Goal: Transaction & Acquisition: Purchase product/service

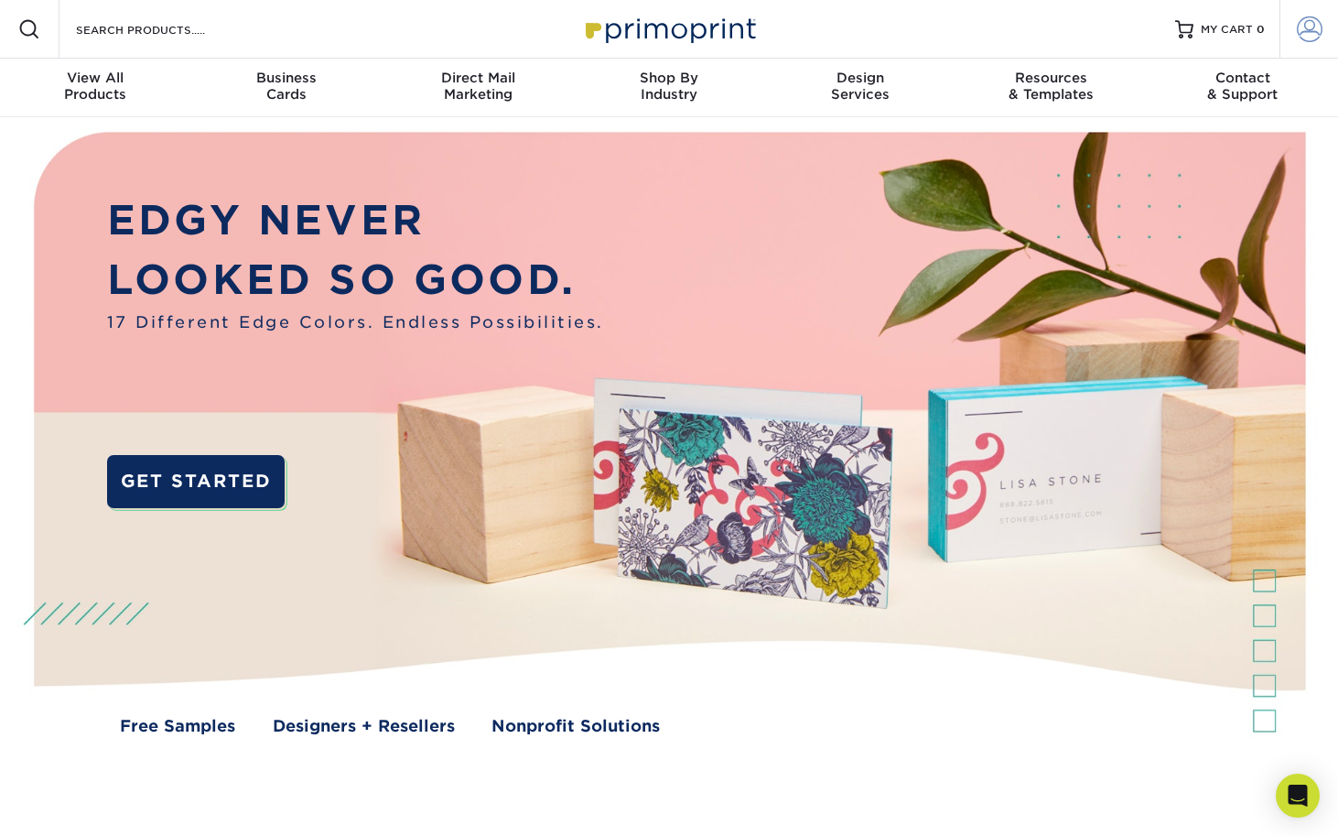
click at [1308, 31] on span at bounding box center [1310, 29] width 26 height 26
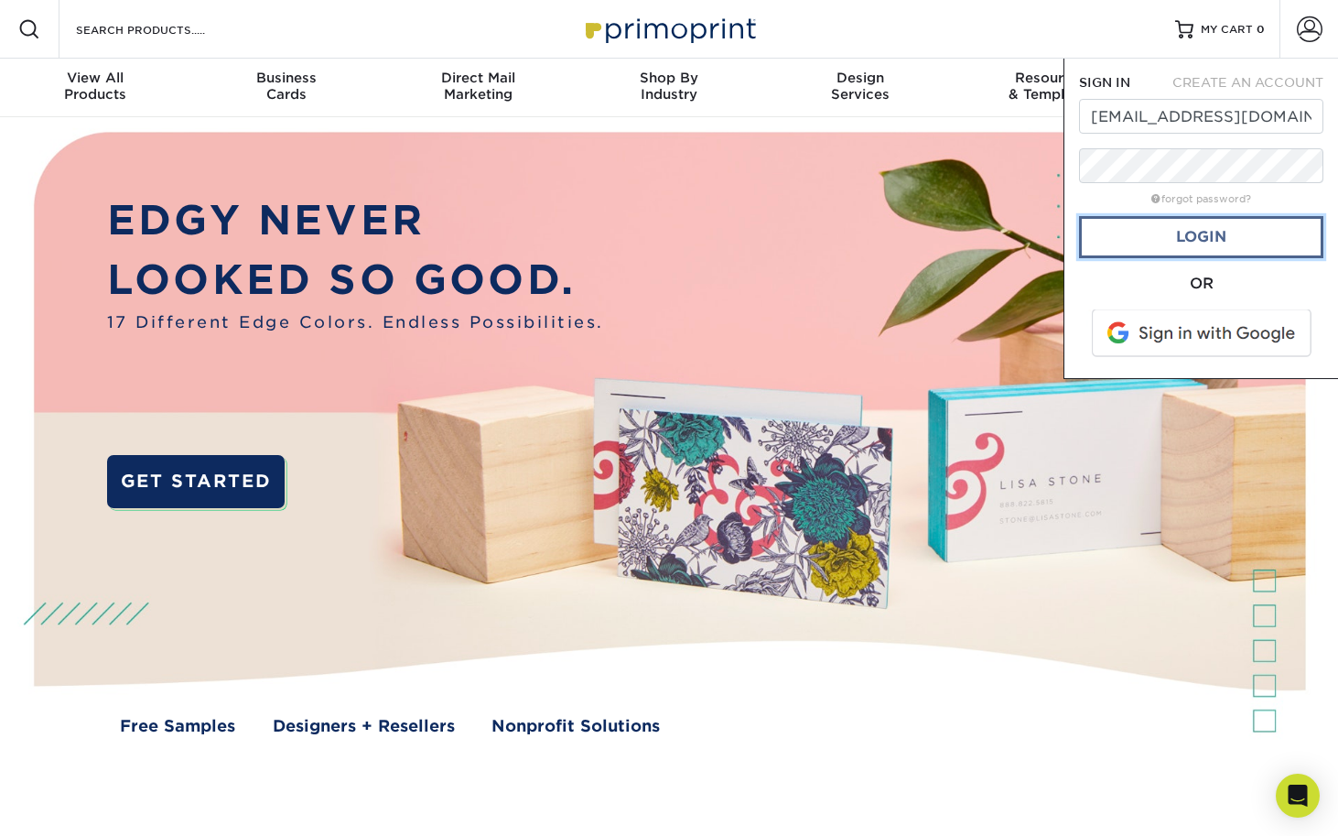
click at [1166, 246] on link "Login" at bounding box center [1201, 237] width 244 height 42
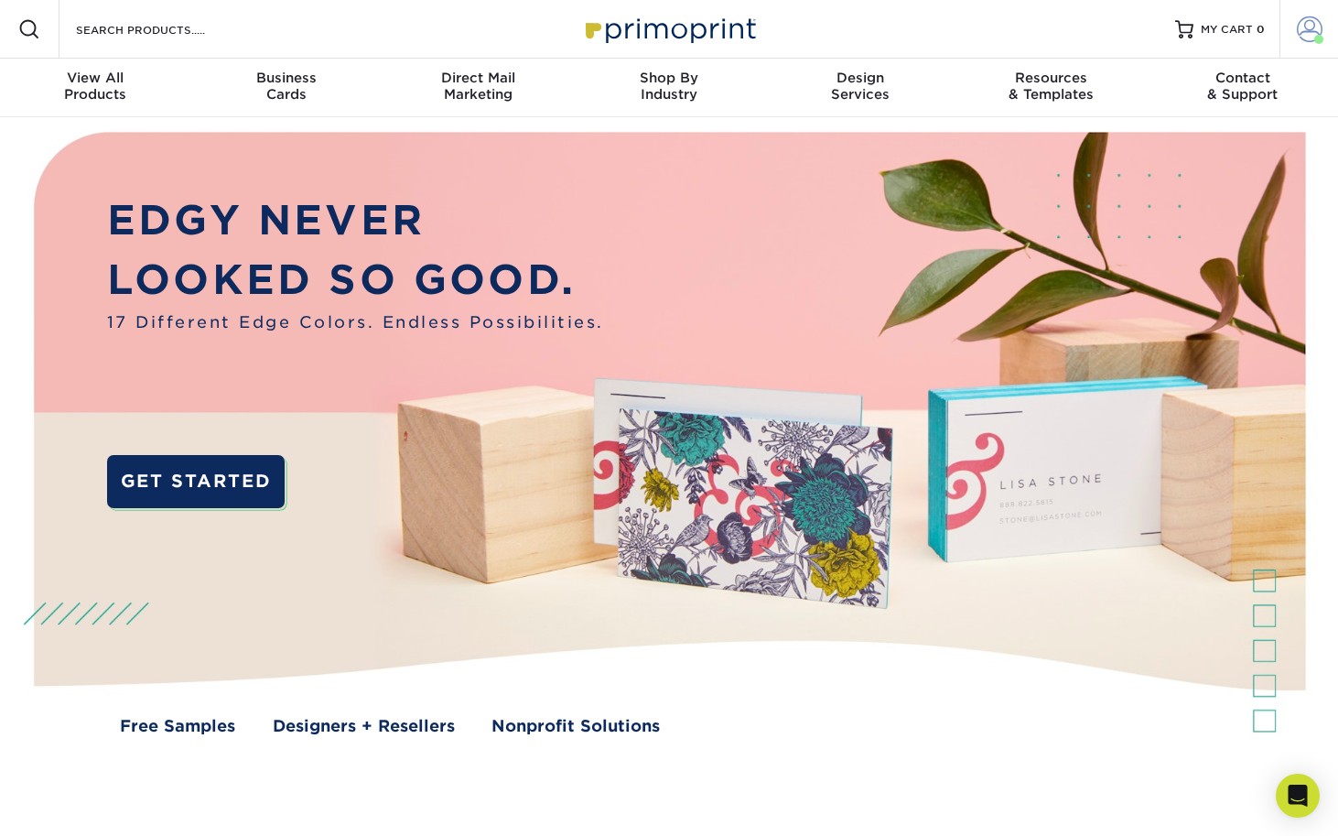
click at [1308, 30] on span at bounding box center [1310, 29] width 26 height 26
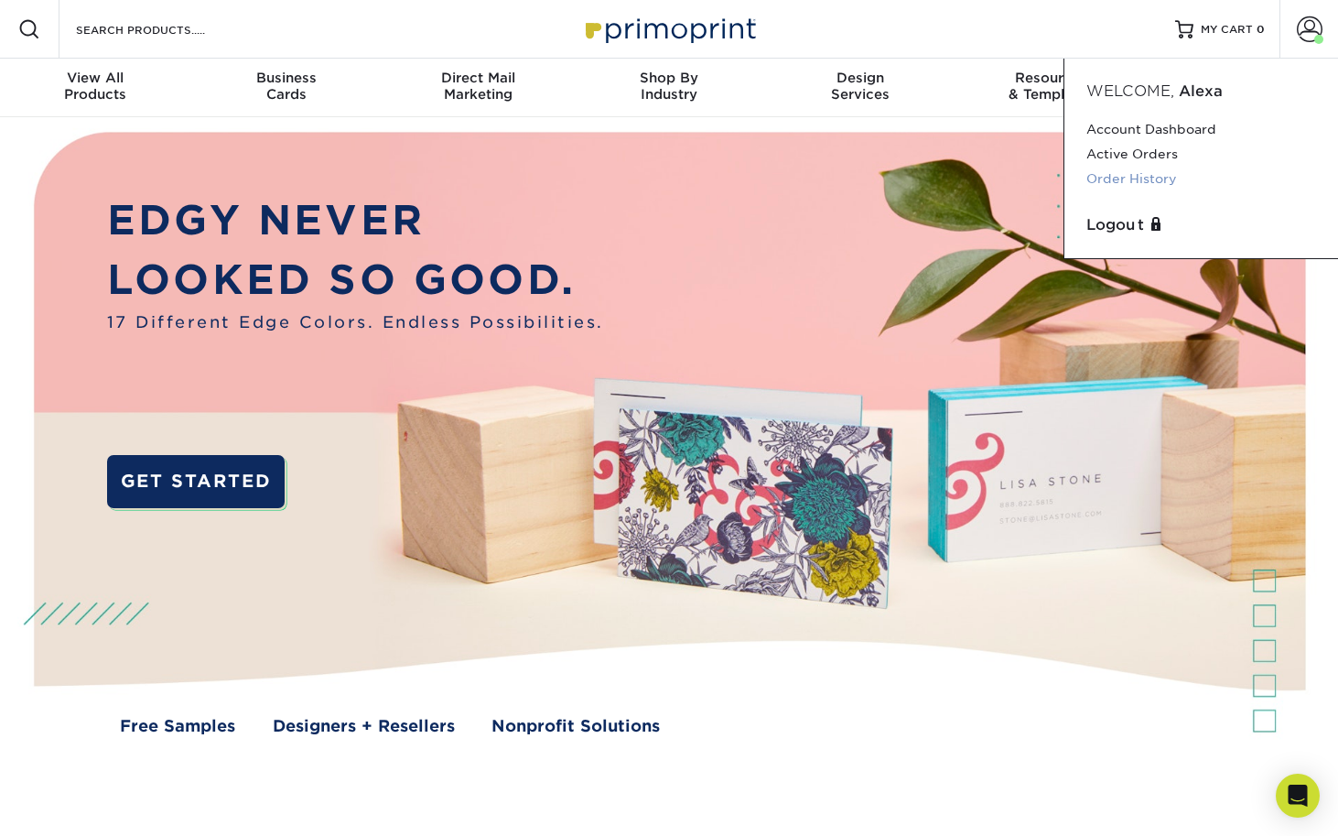
click at [1115, 173] on link "Order History" at bounding box center [1201, 179] width 230 height 25
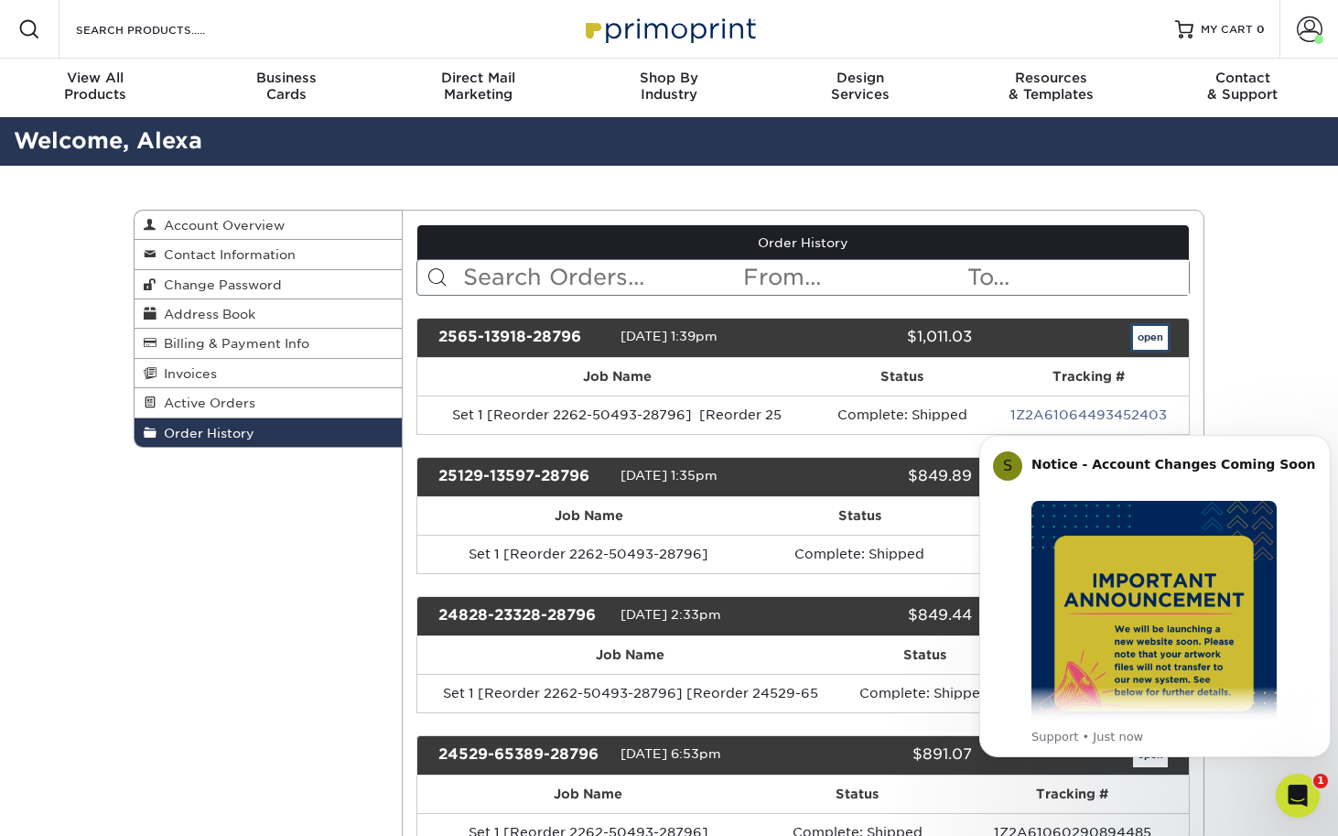
click at [1144, 333] on link "open" at bounding box center [1150, 338] width 35 height 24
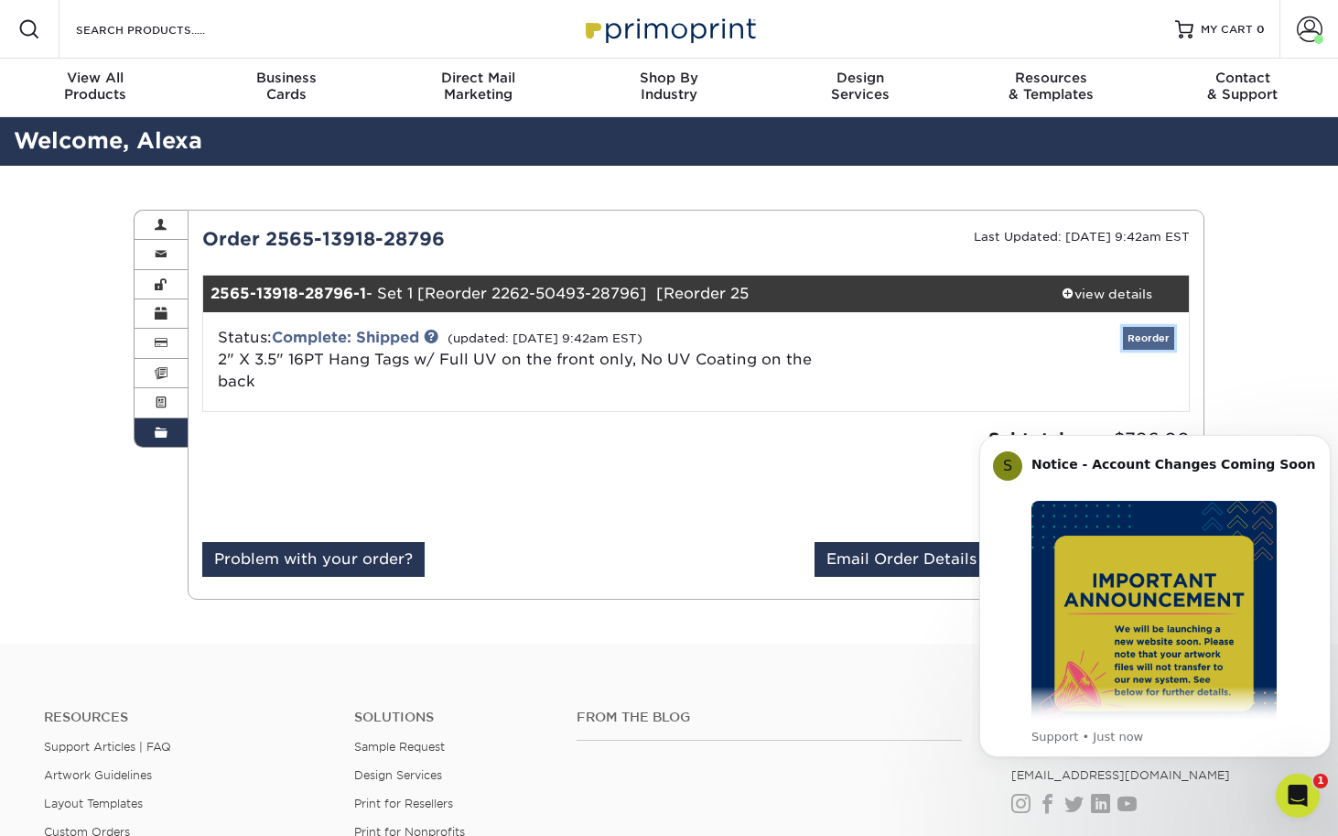
click at [1160, 337] on link "Reorder" at bounding box center [1148, 338] width 51 height 23
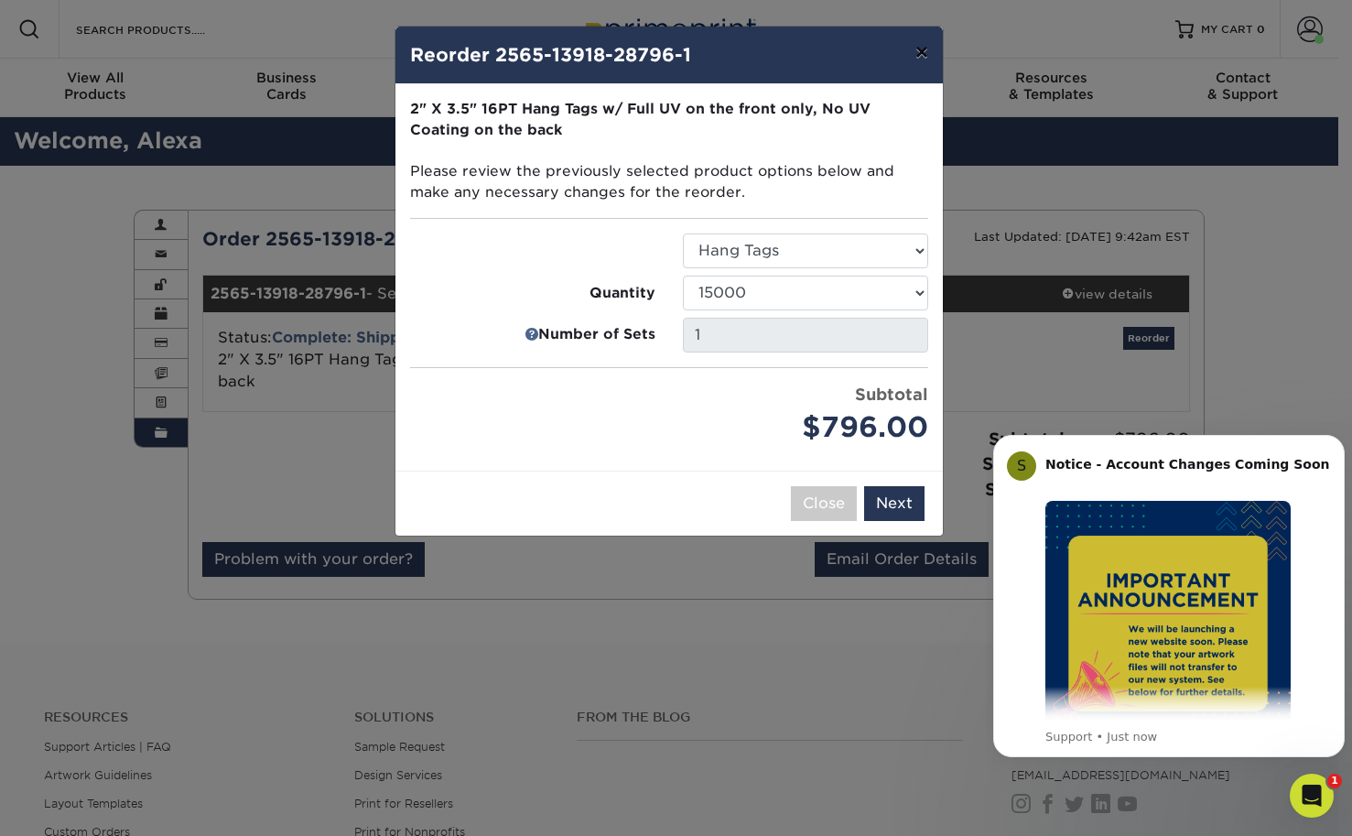
click at [924, 50] on button "×" at bounding box center [922, 52] width 42 height 51
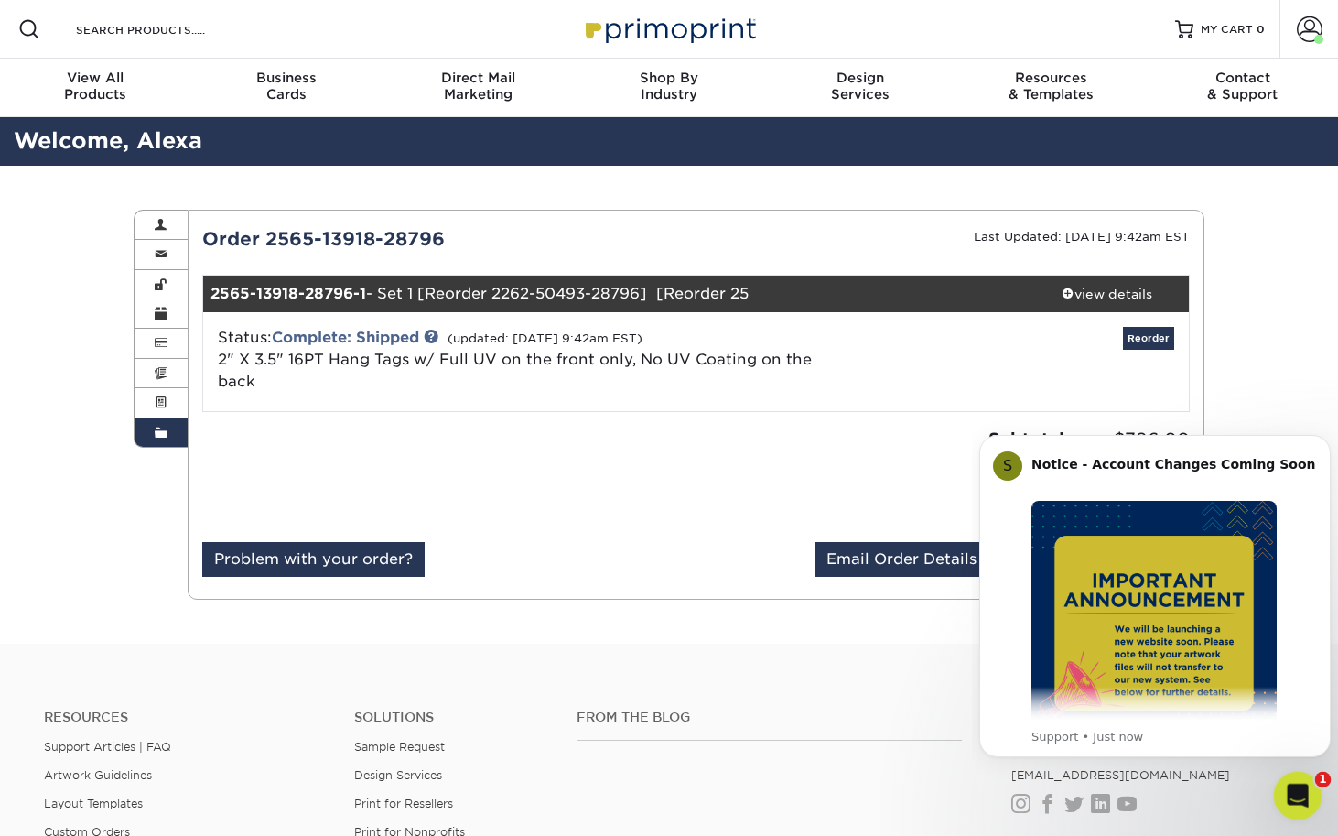
click at [1292, 803] on icon "Open Intercom Messenger" at bounding box center [1296, 793] width 30 height 30
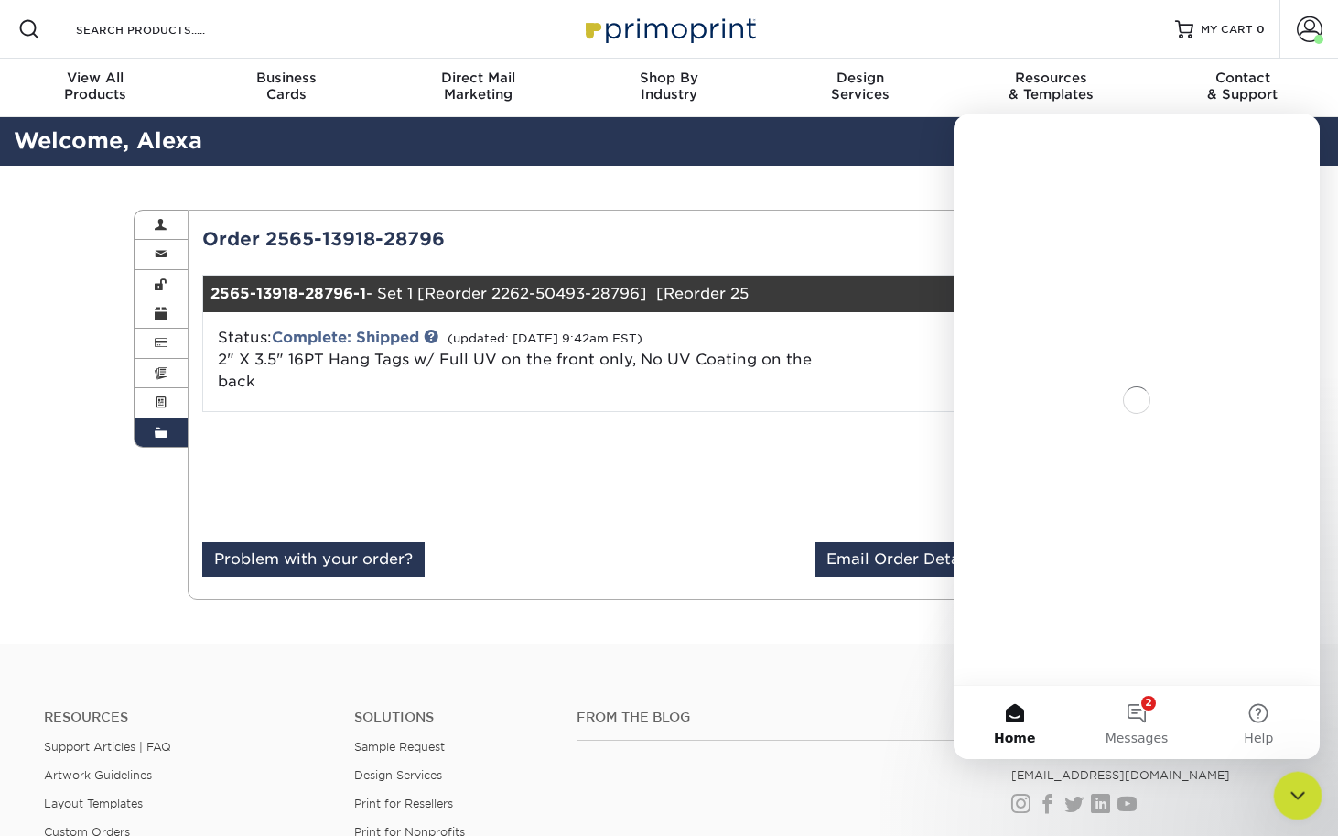
click at [1292, 797] on icon "Close Intercom Messenger" at bounding box center [1295, 793] width 22 height 22
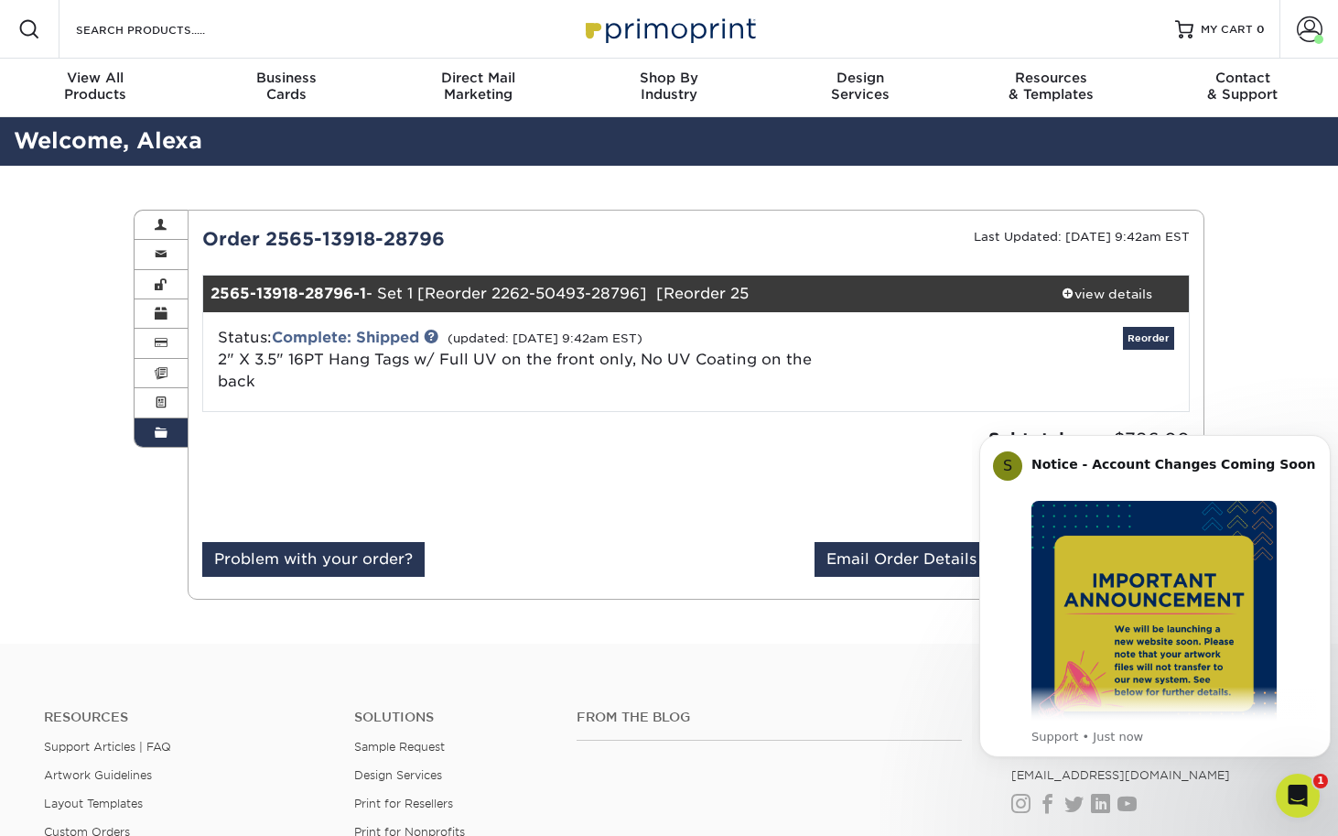
click at [1311, 335] on div "Order History Account Overview Contact Information Change Password Address Book…" at bounding box center [669, 405] width 1338 height 478
click at [1323, 439] on icon "Dismiss notification" at bounding box center [1326, 440] width 10 height 10
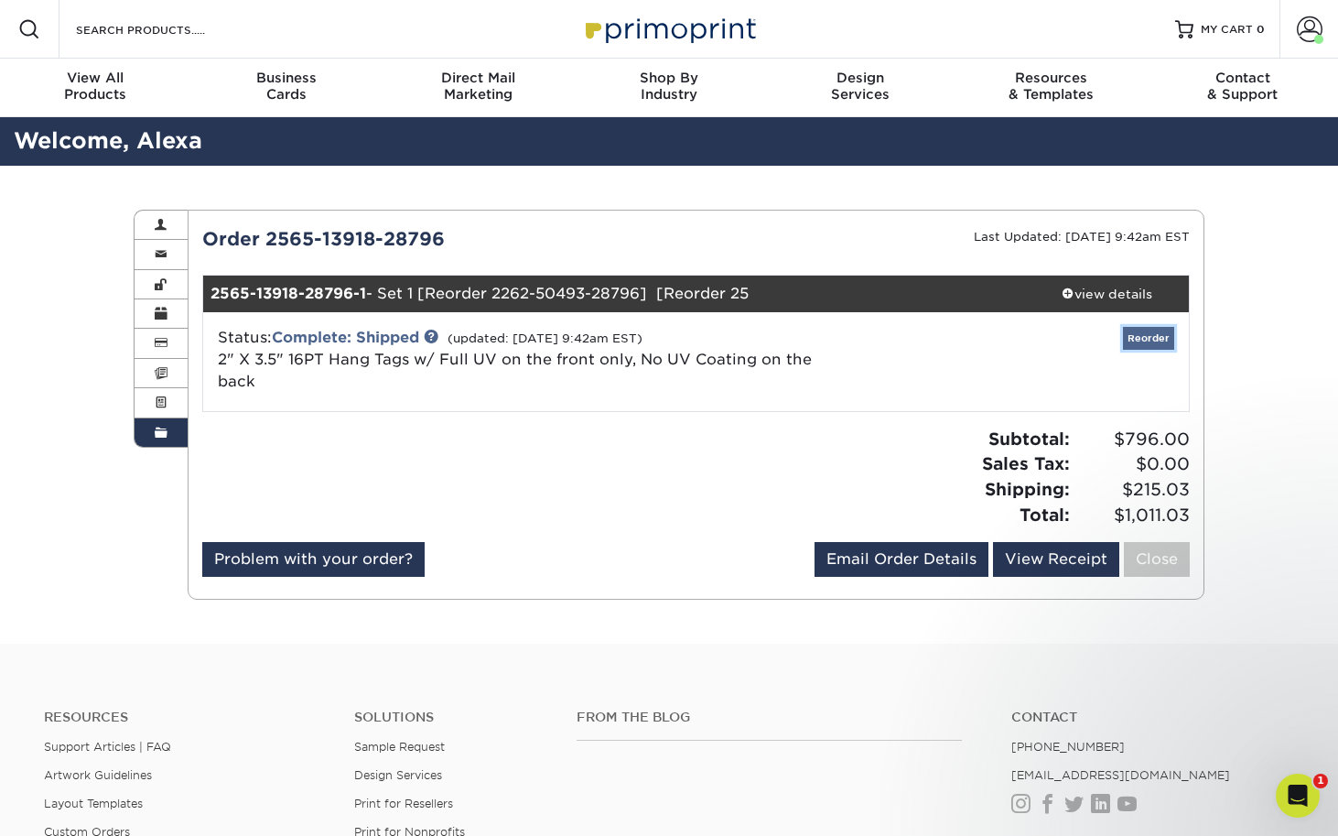
click at [1156, 335] on link "Reorder" at bounding box center [1148, 338] width 51 height 23
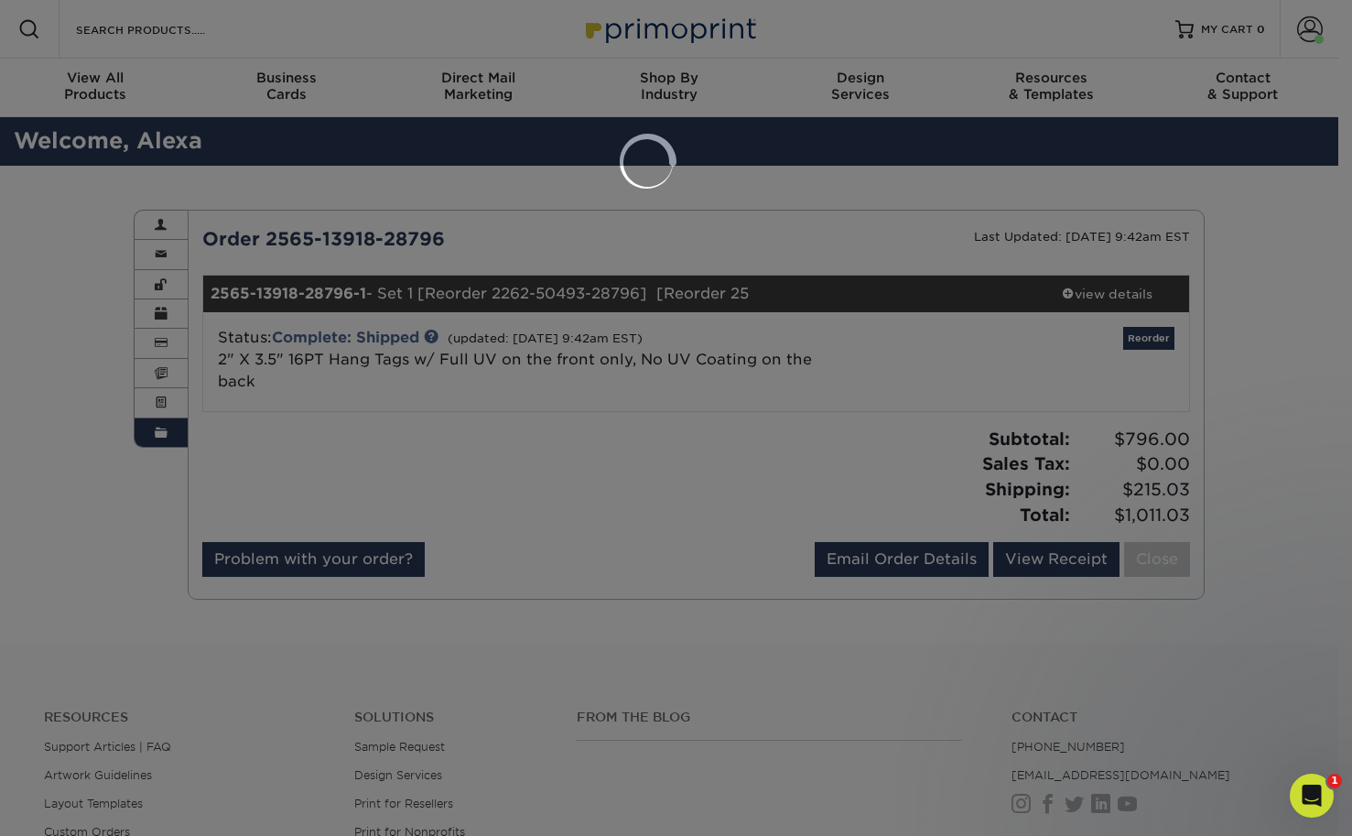
select select "209954"
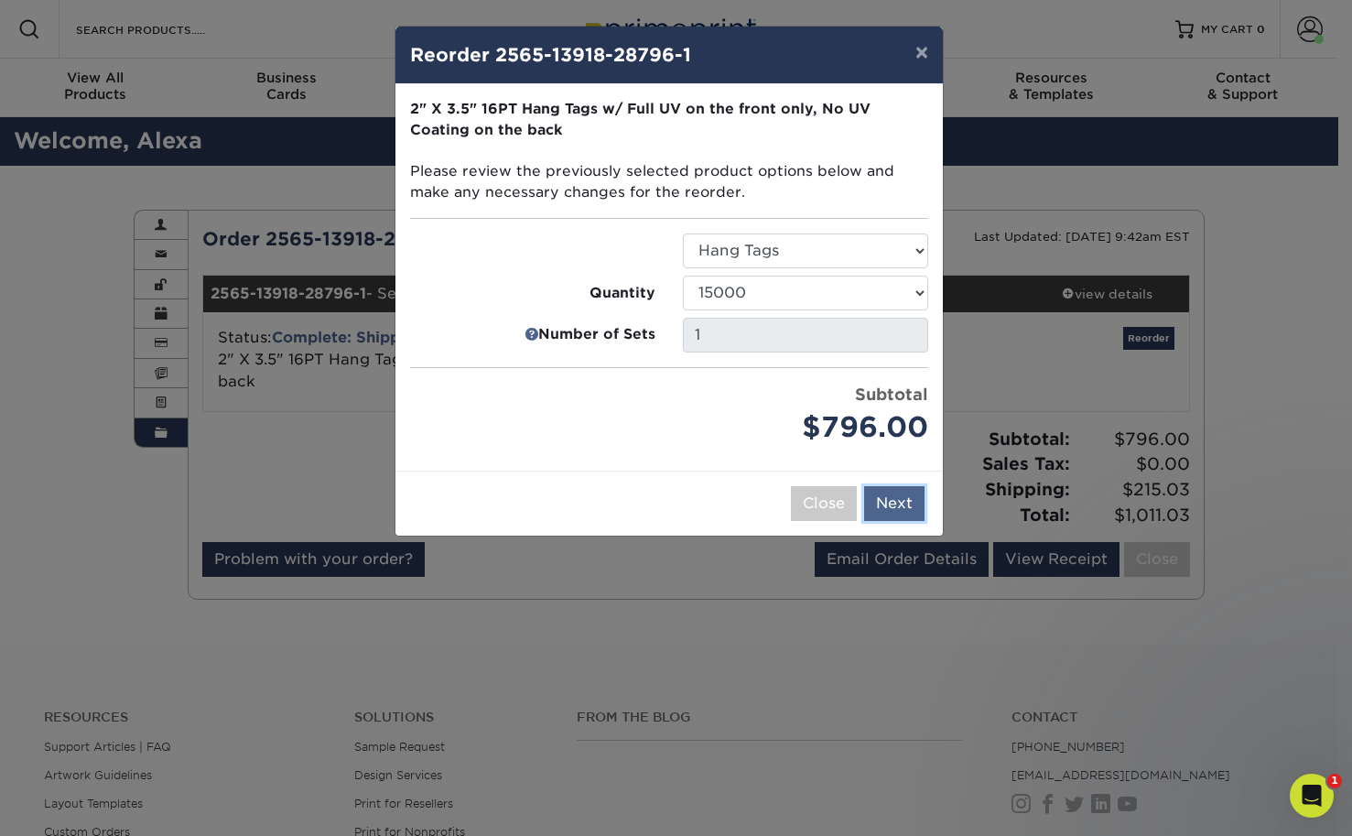
click at [894, 505] on button "Next" at bounding box center [894, 503] width 60 height 35
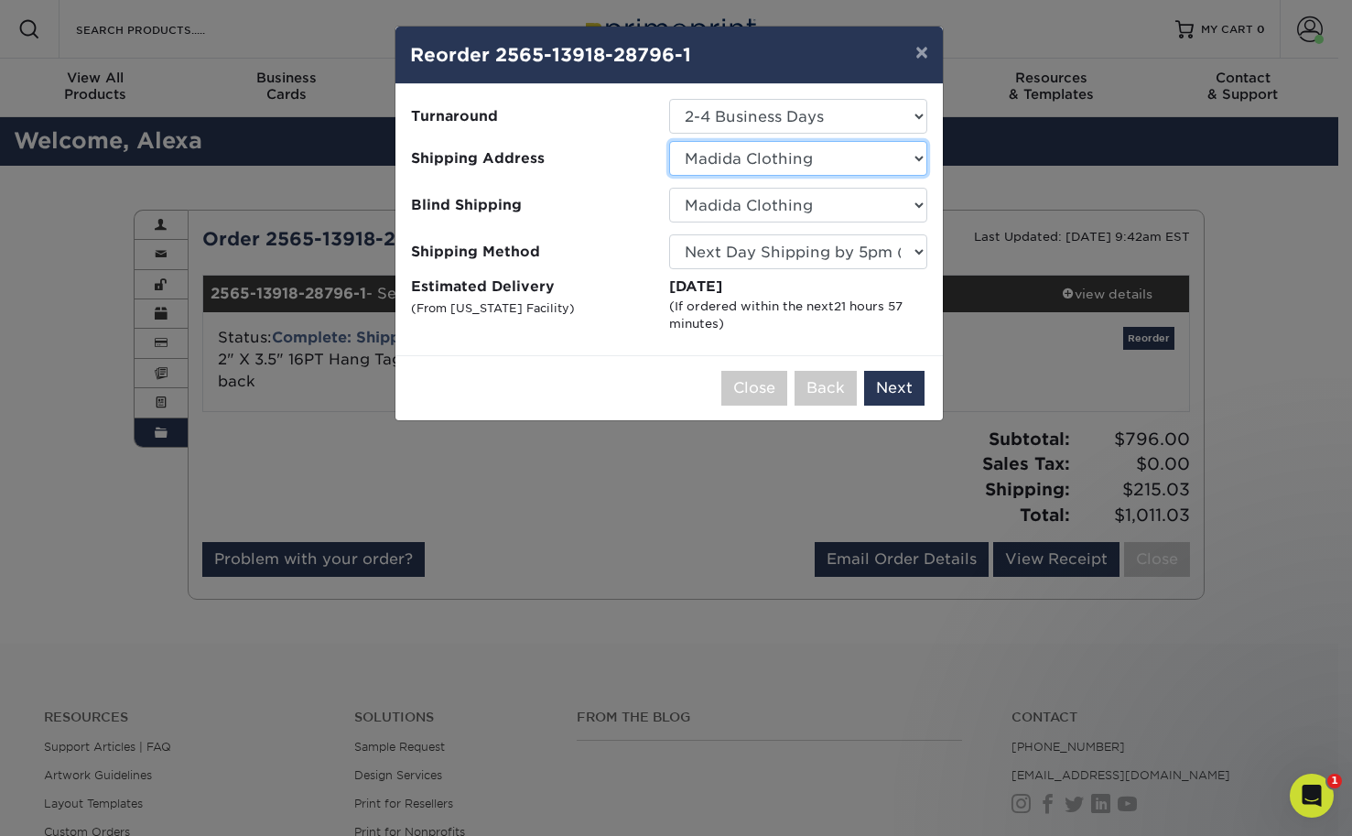
click at [910, 157] on select "Select One Madida Clothing" at bounding box center [798, 158] width 258 height 35
click at [910, 201] on select "No Blind Shipping Madida Clothing" at bounding box center [798, 205] width 258 height 35
click at [897, 257] on select "Please Select Ground Shipping (+$56.91) 3 Day Shipping Service (+$112.07) 2 Day…" at bounding box center [798, 251] width 258 height 35
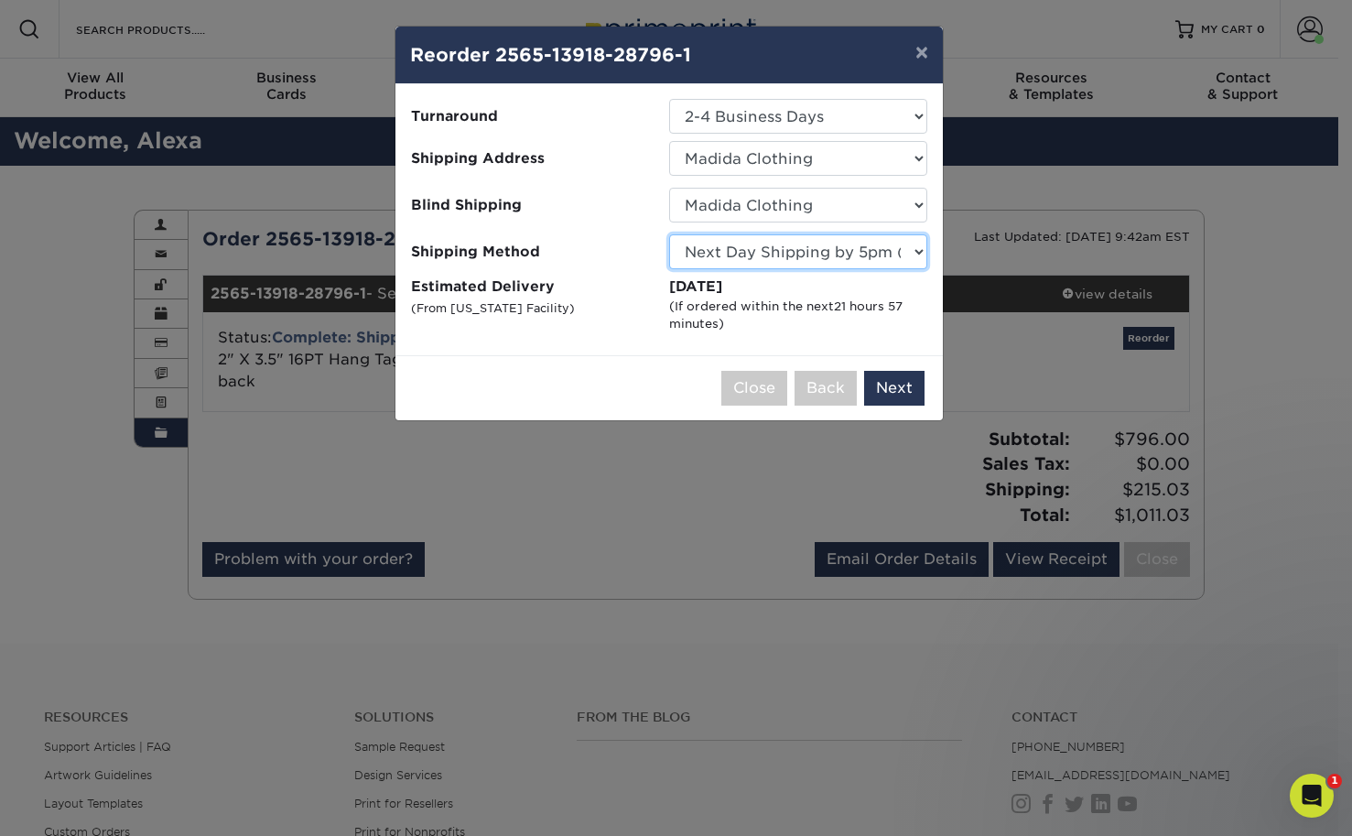
select select "03"
click at [669, 234] on select "Please Select Ground Shipping (+$56.91) 3 Day Shipping Service (+$112.07) 2 Day…" at bounding box center [798, 251] width 258 height 35
click at [892, 387] on button "Next" at bounding box center [894, 388] width 60 height 35
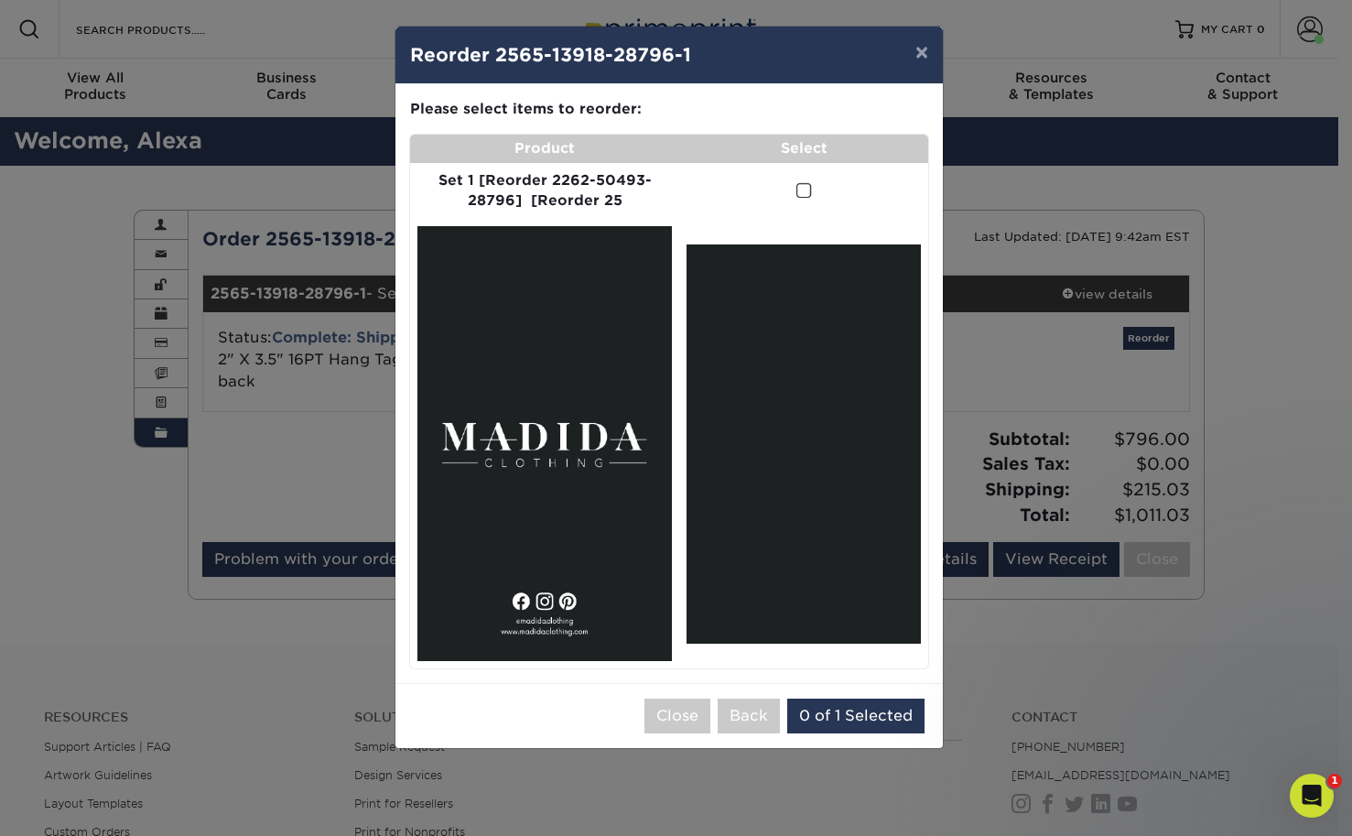
click at [804, 189] on span at bounding box center [804, 190] width 16 height 17
click at [0, 0] on input "checkbox" at bounding box center [0, 0] width 0 height 0
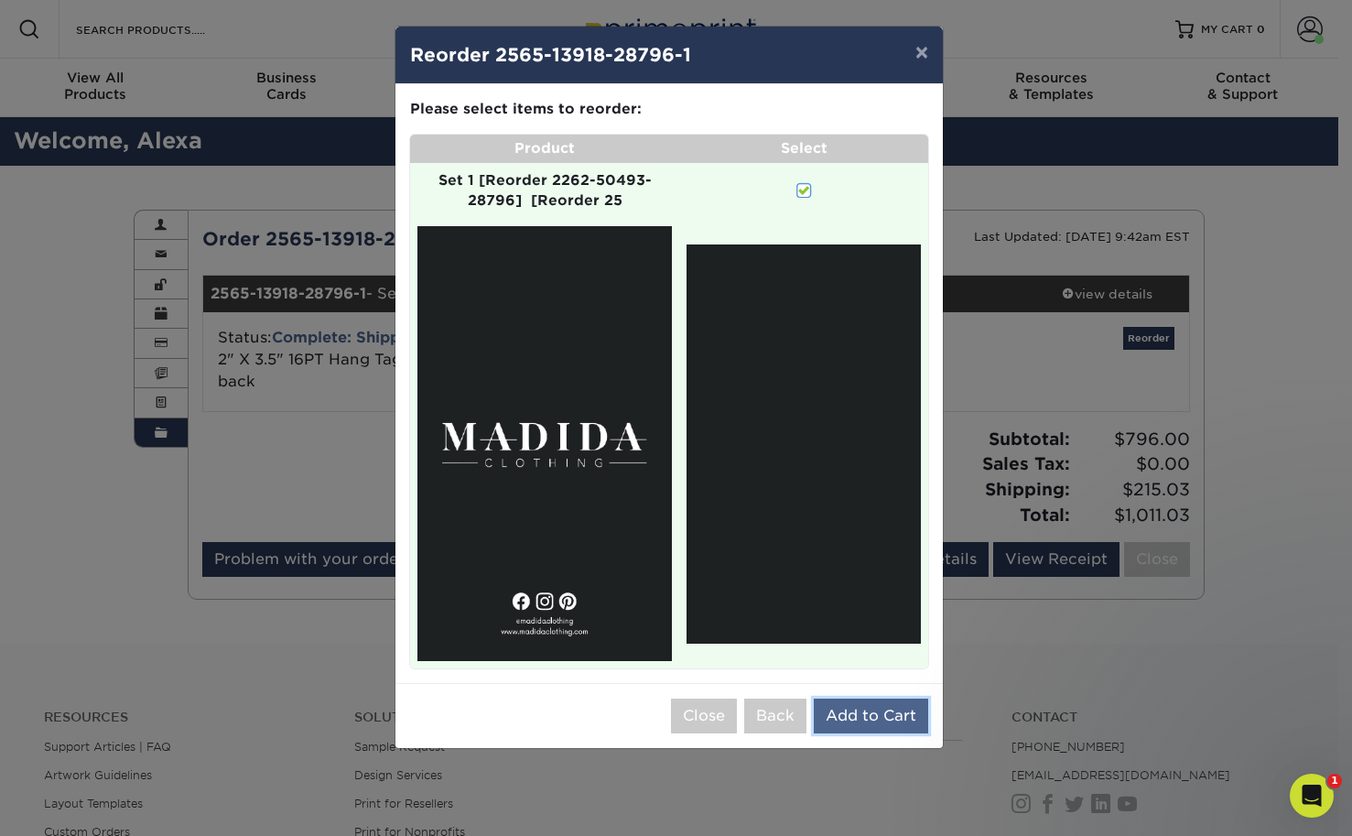
click at [862, 708] on button "Add to Cart" at bounding box center [871, 715] width 114 height 35
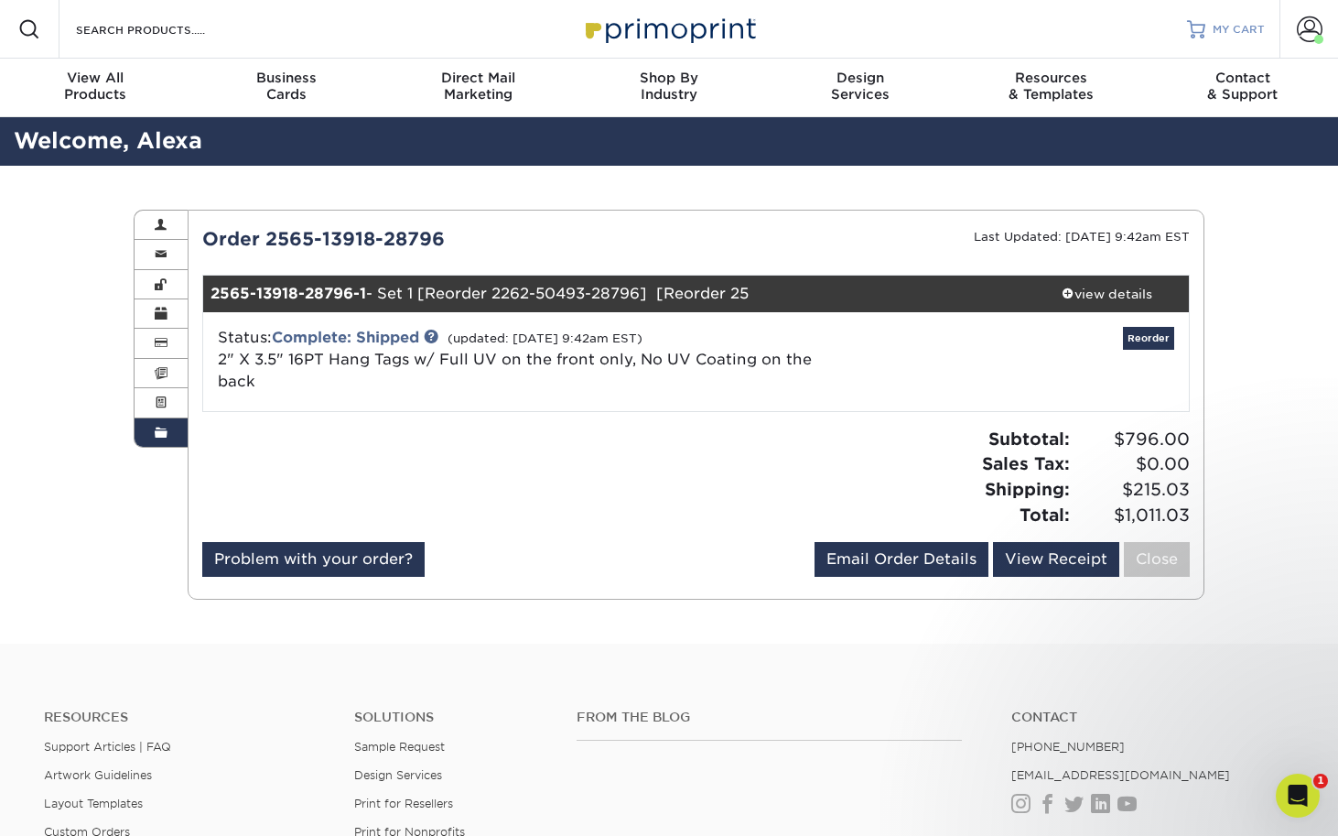
click at [1237, 25] on span "MY CART" at bounding box center [1239, 30] width 52 height 16
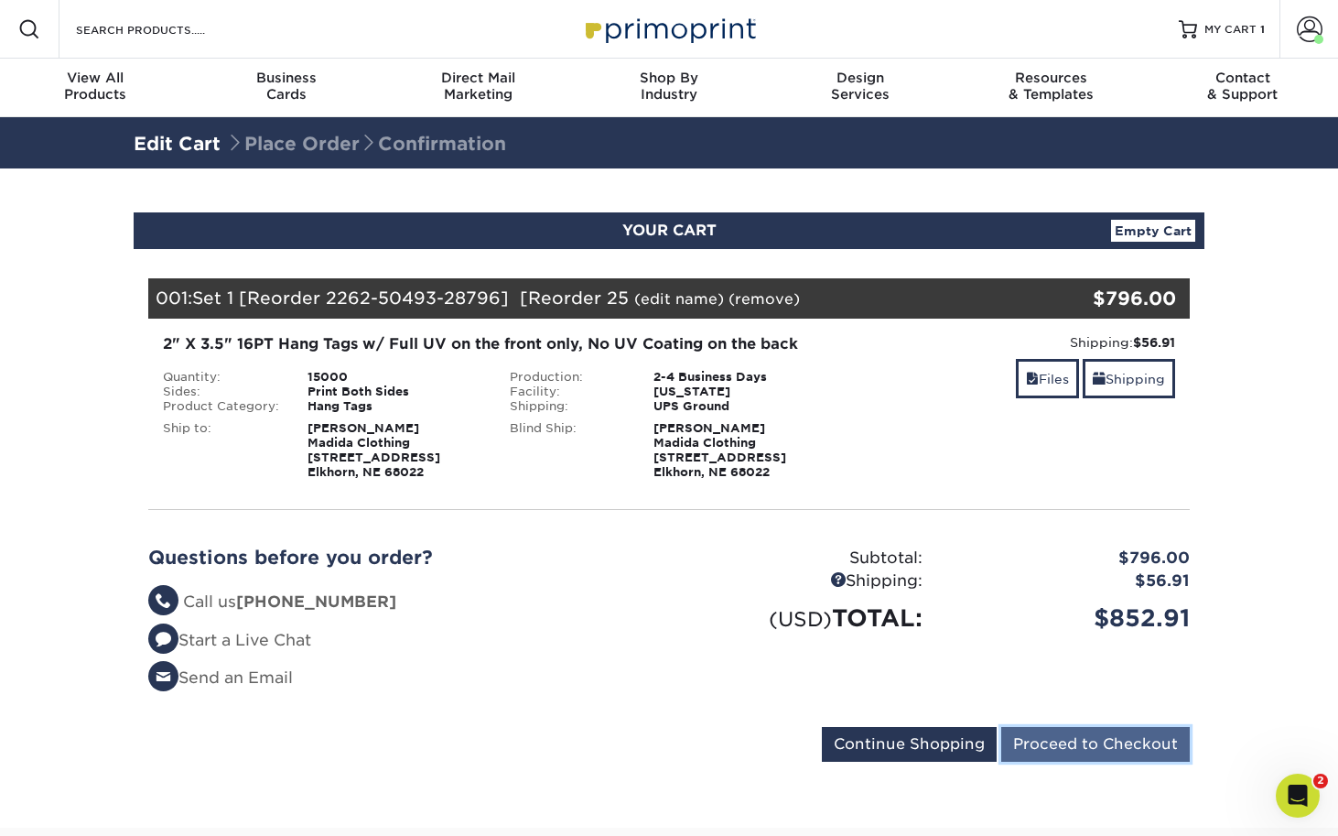
click at [1041, 738] on input "Proceed to Checkout" at bounding box center [1095, 744] width 189 height 35
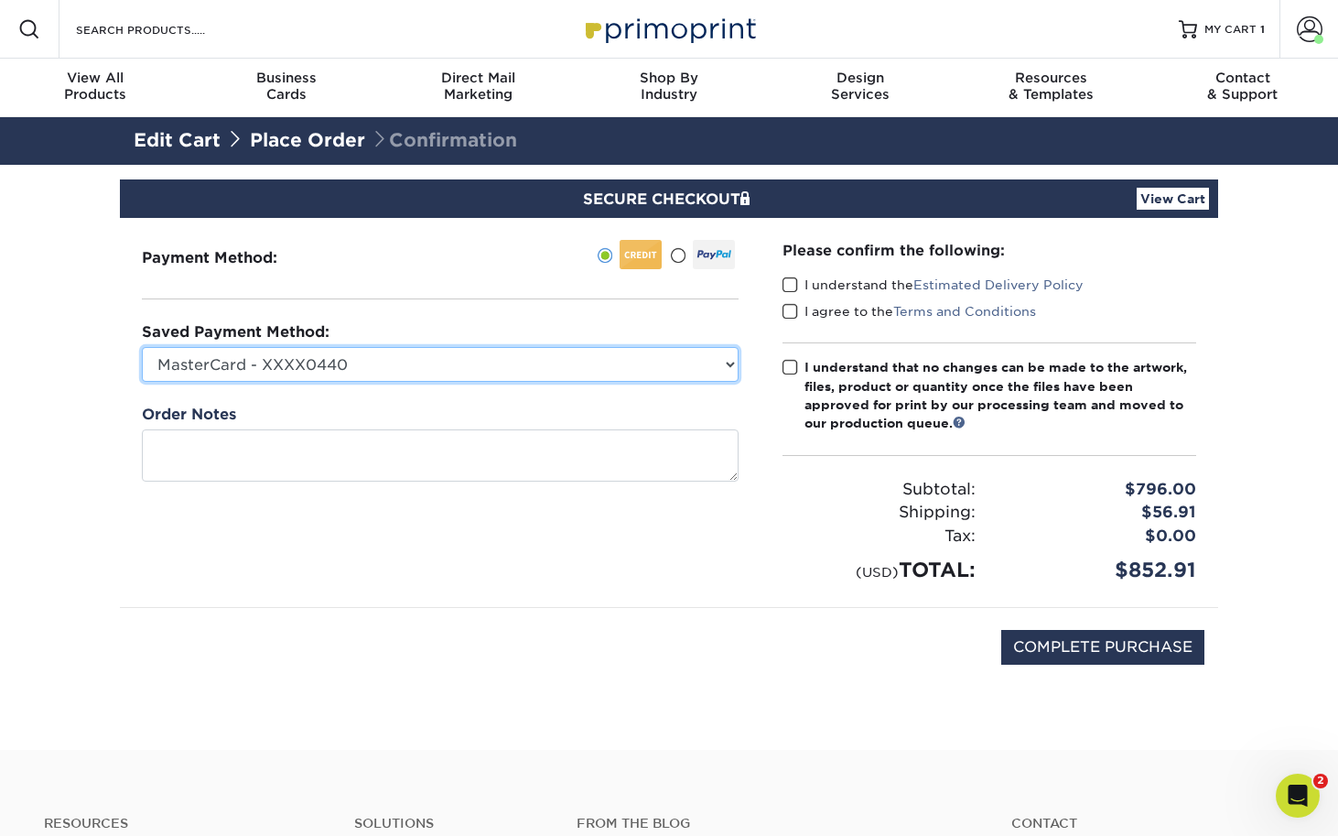
click at [437, 364] on select "MasterCard - XXXX0440 MasterCard - XXXX3772 American Express - XXXX3008 MasterC…" at bounding box center [440, 364] width 597 height 35
select select "72635"
click at [142, 347] on select "MasterCard - XXXX0440 MasterCard - XXXX3772 American Express - XXXX3008 MasterC…" at bounding box center [440, 364] width 597 height 35
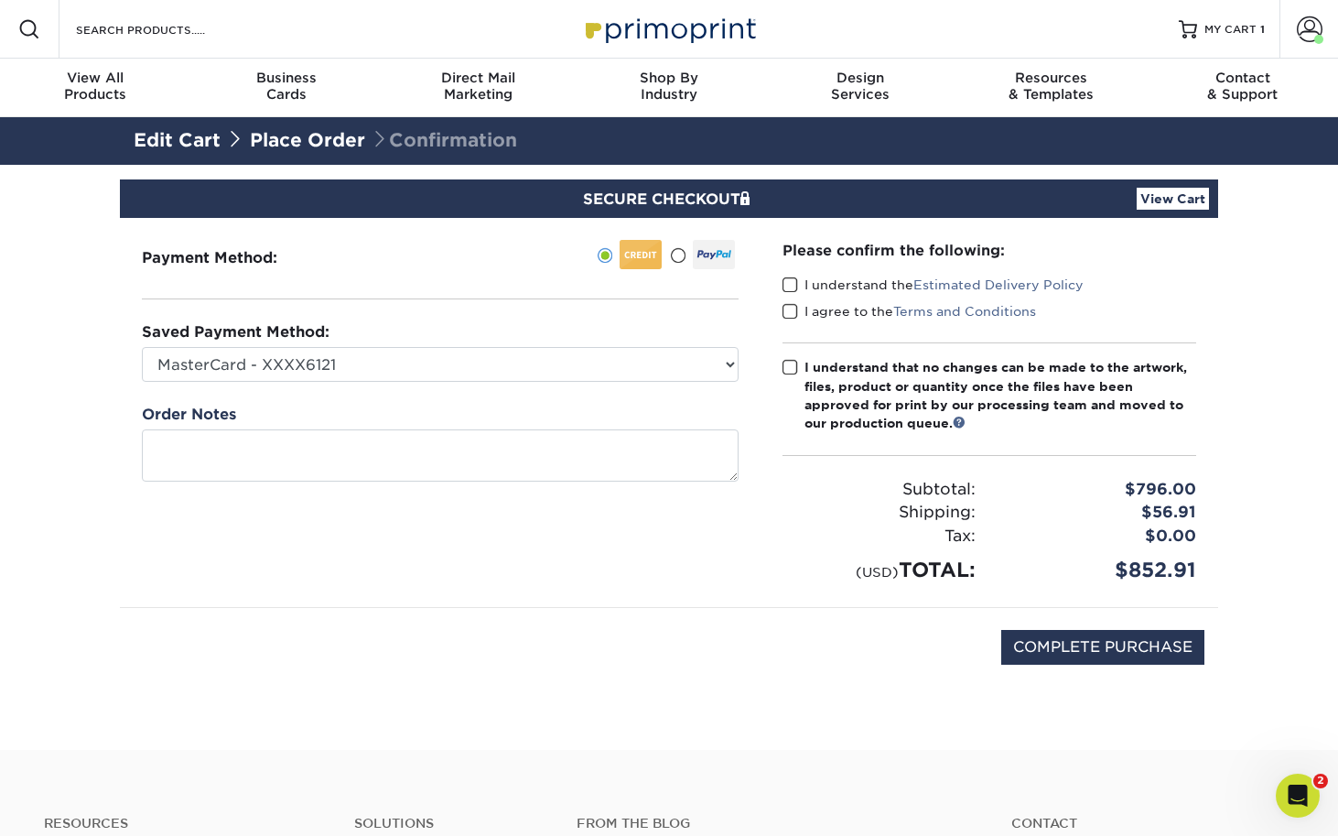
click at [791, 281] on span at bounding box center [791, 284] width 16 height 17
click at [0, 0] on input "I understand the Estimated Delivery Policy" at bounding box center [0, 0] width 0 height 0
click at [785, 309] on span at bounding box center [791, 311] width 16 height 17
click at [0, 0] on input "I agree to the Terms and Conditions" at bounding box center [0, 0] width 0 height 0
click at [789, 362] on span at bounding box center [791, 367] width 16 height 17
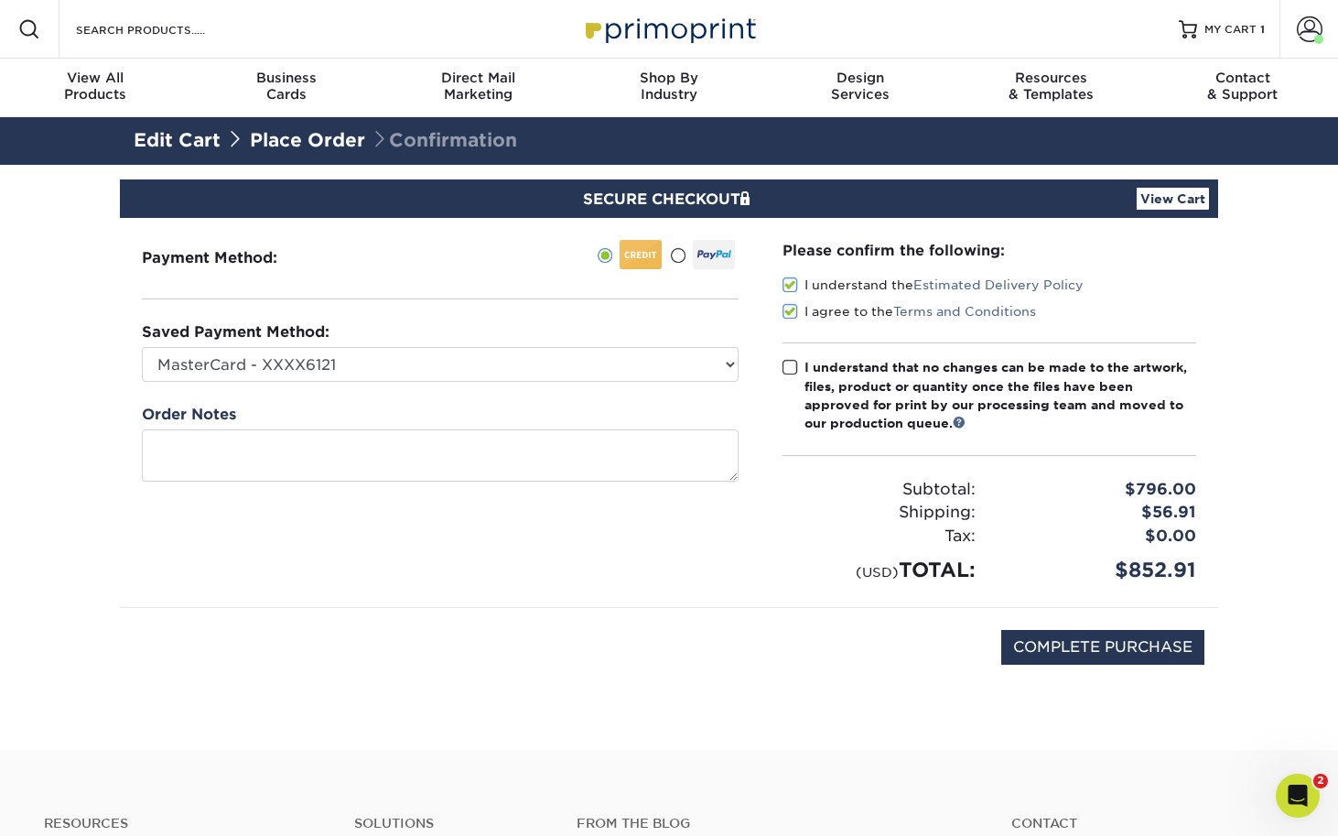
click at [0, 0] on input "I understand that no changes can be made to the artwork, files, product or quan…" at bounding box center [0, 0] width 0 height 0
click at [1132, 656] on input "COMPLETE PURCHASE" at bounding box center [1102, 647] width 203 height 35
type input "PROCESSING, PLEASE WAIT..."
